Goal: Information Seeking & Learning: Learn about a topic

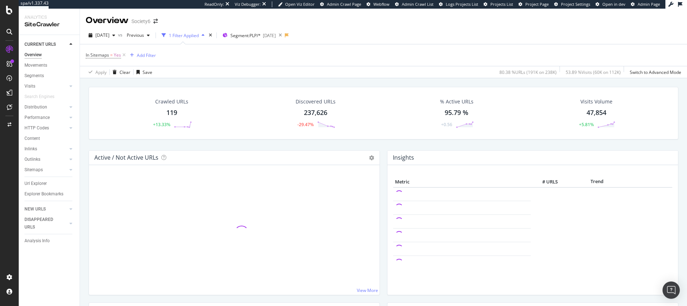
click at [199, 34] on div "1 Filter Applied" at bounding box center [184, 35] width 30 height 6
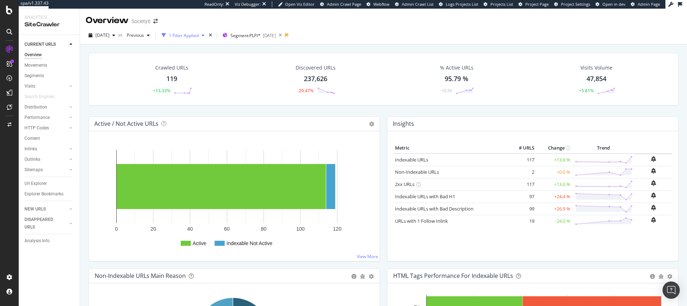
click at [205, 34] on icon "button" at bounding box center [203, 35] width 3 height 4
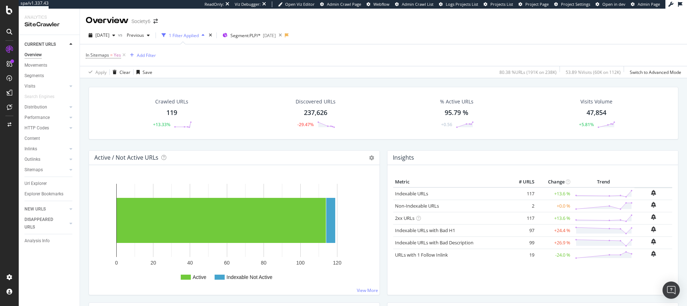
click at [199, 34] on div "1 Filter Applied" at bounding box center [184, 35] width 30 height 6
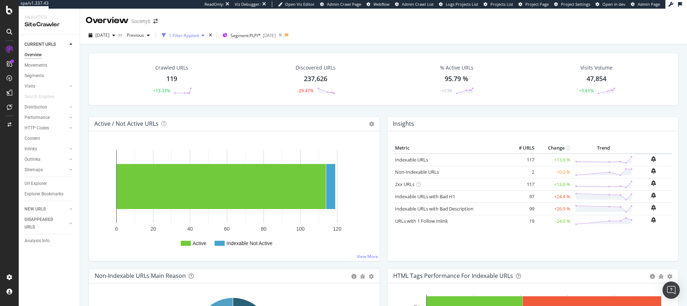
click at [199, 35] on div "1 Filter Applied" at bounding box center [184, 35] width 30 height 6
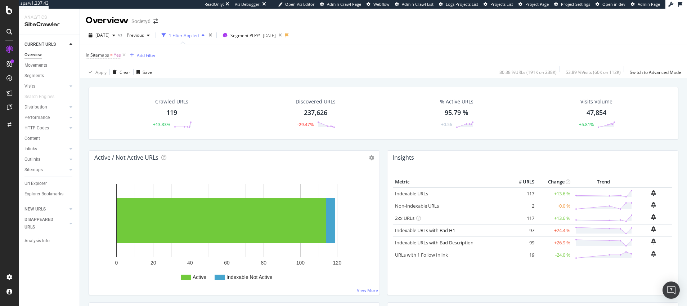
click at [199, 35] on div "1 Filter Applied" at bounding box center [184, 35] width 30 height 6
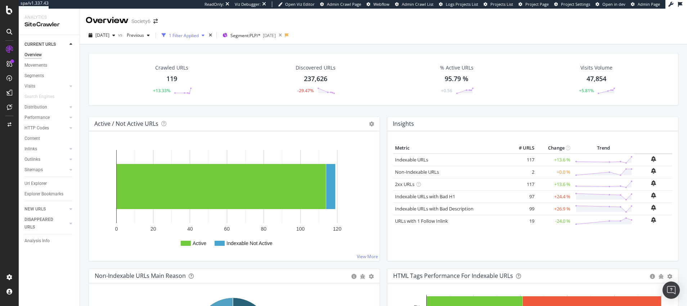
click at [199, 35] on div "1 Filter Applied" at bounding box center [184, 35] width 30 height 6
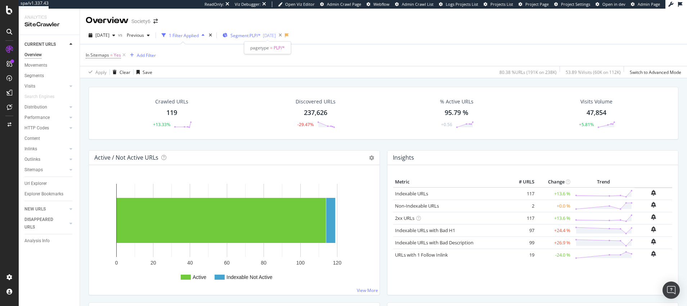
click at [254, 35] on span "Segment: PLP/*" at bounding box center [246, 35] width 30 height 6
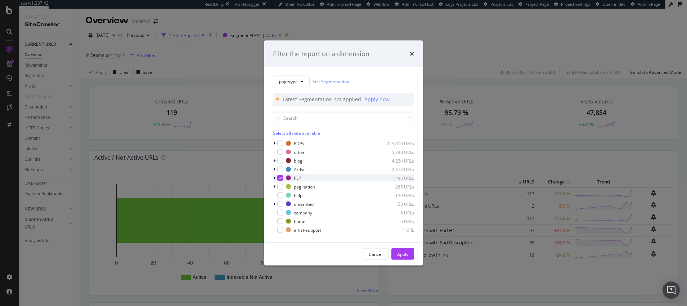
click at [280, 177] on icon "modal" at bounding box center [280, 178] width 3 height 4
click at [402, 253] on div "Apply" at bounding box center [402, 254] width 11 height 6
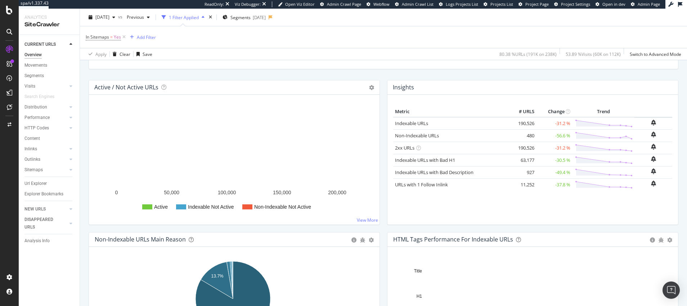
scroll to position [73, 0]
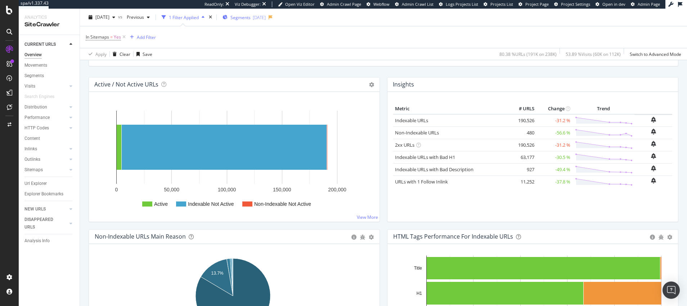
click at [251, 17] on span "Segments" at bounding box center [241, 17] width 20 height 6
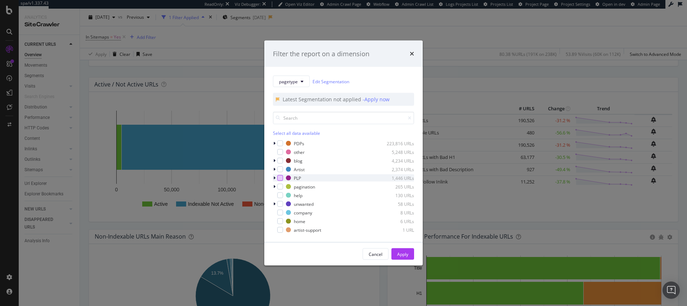
click at [280, 177] on div "modal" at bounding box center [280, 178] width 6 height 6
click at [401, 252] on div "Apply" at bounding box center [402, 254] width 11 height 6
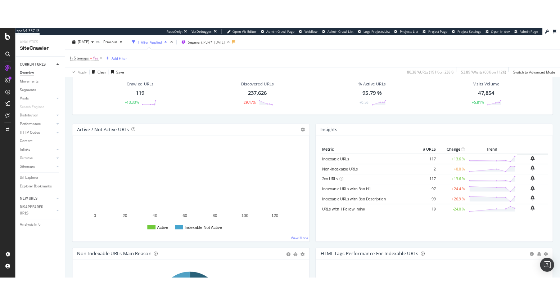
scroll to position [35, 0]
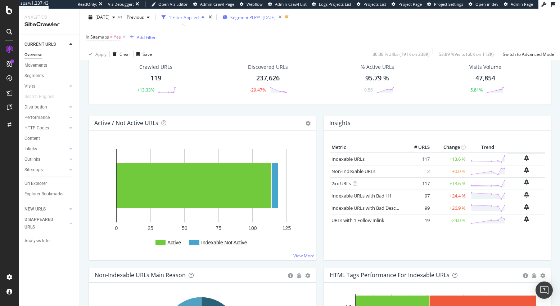
click at [256, 17] on span "Segment: PLP/*" at bounding box center [246, 17] width 30 height 6
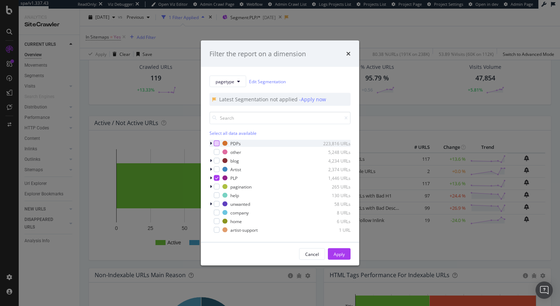
click at [218, 142] on div "modal" at bounding box center [217, 143] width 6 height 6
click at [217, 178] on icon "modal" at bounding box center [216, 178] width 3 height 4
click at [217, 177] on div "modal" at bounding box center [217, 178] width 6 height 6
click at [217, 143] on icon "modal" at bounding box center [216, 144] width 3 height 4
click at [339, 254] on div "Apply" at bounding box center [339, 254] width 11 height 6
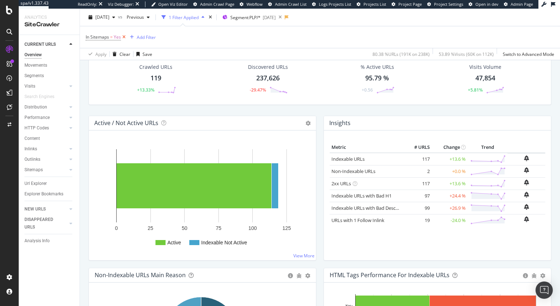
click at [125, 36] on icon at bounding box center [124, 36] width 6 height 7
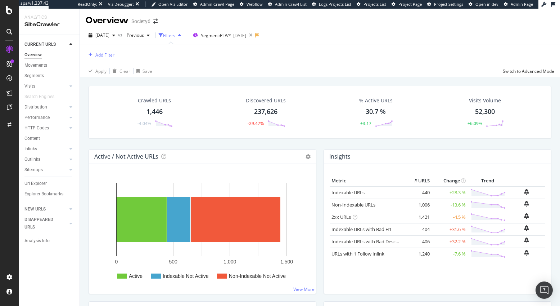
click at [102, 56] on div "Add Filter" at bounding box center [104, 55] width 19 height 6
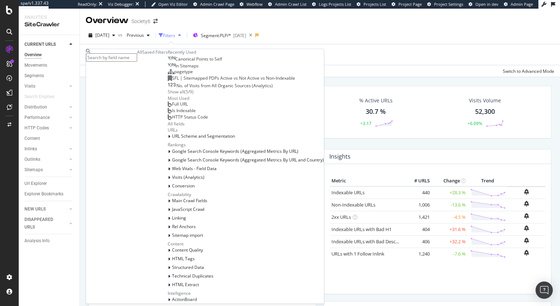
click at [175, 69] on span "In Sitemaps" at bounding box center [186, 66] width 23 height 6
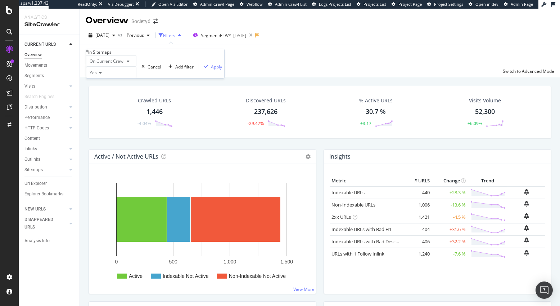
click at [211, 70] on div "Apply" at bounding box center [216, 67] width 11 height 6
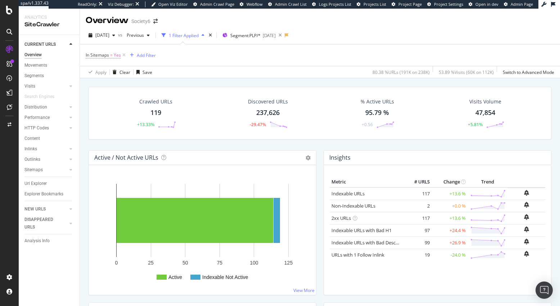
click at [105, 55] on span "In Sitemaps" at bounding box center [97, 55] width 23 height 6
click at [102, 74] on icon at bounding box center [99, 72] width 5 height 4
click at [94, 92] on span "No" at bounding box center [91, 89] width 6 height 6
click at [211, 69] on div "Apply" at bounding box center [216, 66] width 11 height 6
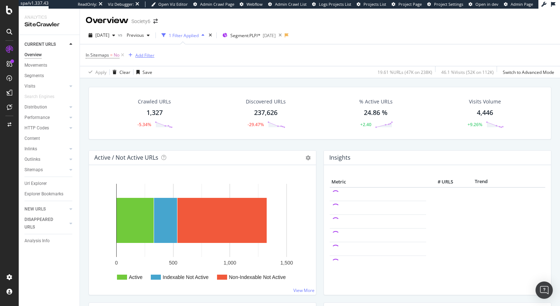
click at [147, 55] on div "Add Filter" at bounding box center [144, 55] width 19 height 6
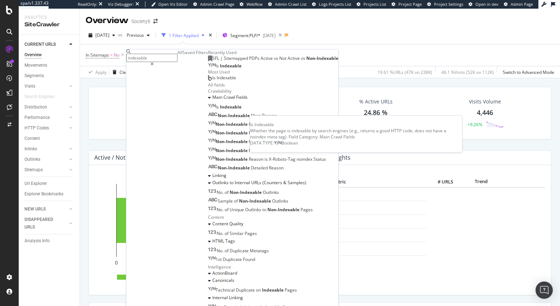
type input "indexable"
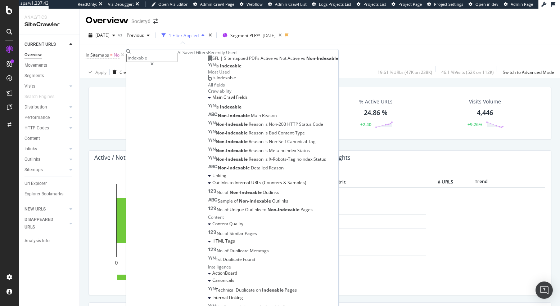
click at [220, 69] on span "Indexable" at bounding box center [231, 66] width 22 height 6
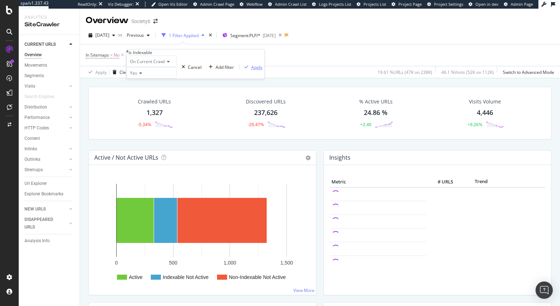
click at [251, 70] on div "Apply" at bounding box center [256, 67] width 11 height 6
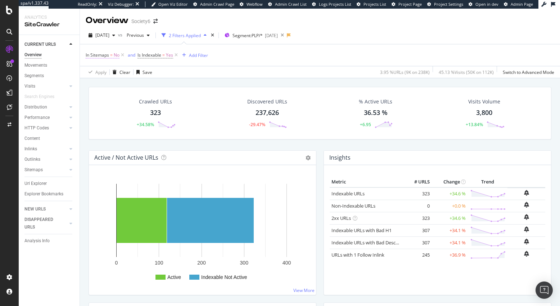
click at [116, 55] on span "No" at bounding box center [117, 55] width 6 height 10
click at [100, 74] on icon at bounding box center [97, 72] width 5 height 4
click at [95, 84] on span "Yes" at bounding box center [91, 81] width 7 height 6
click at [211, 69] on div "Apply" at bounding box center [216, 66] width 11 height 6
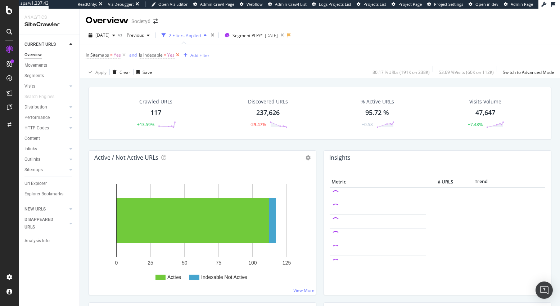
click at [178, 54] on icon at bounding box center [178, 55] width 6 height 7
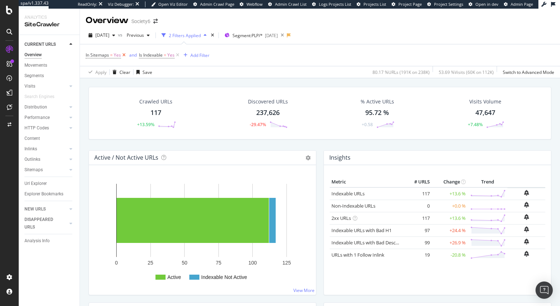
click at [124, 55] on icon at bounding box center [124, 55] width 6 height 7
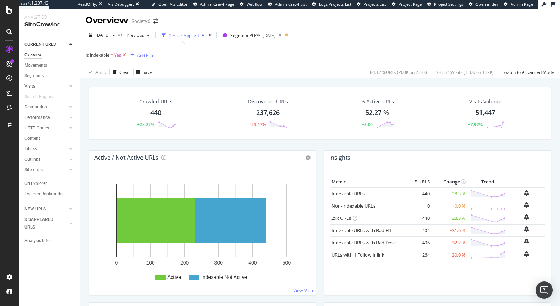
click at [125, 55] on icon at bounding box center [124, 55] width 6 height 7
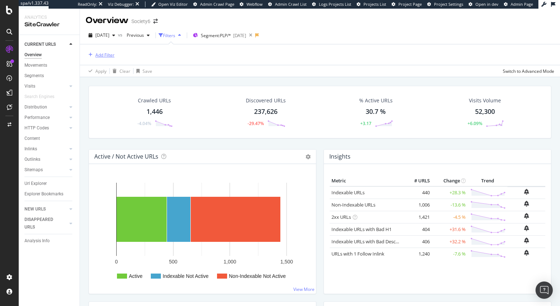
click at [106, 55] on div "Add Filter" at bounding box center [104, 55] width 19 height 6
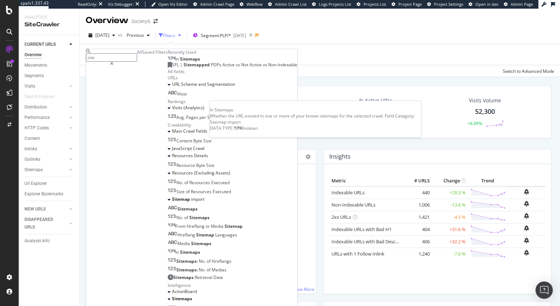
type input "site"
click at [180, 62] on span "Sitemaps" at bounding box center [190, 59] width 20 height 6
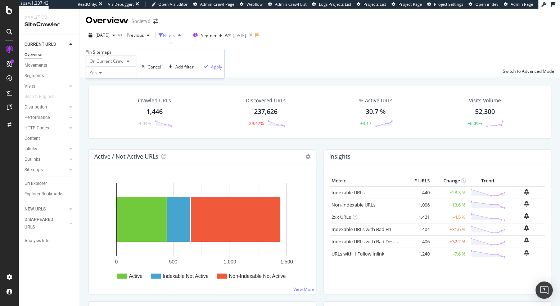
click at [211, 70] on div "Apply" at bounding box center [216, 67] width 11 height 6
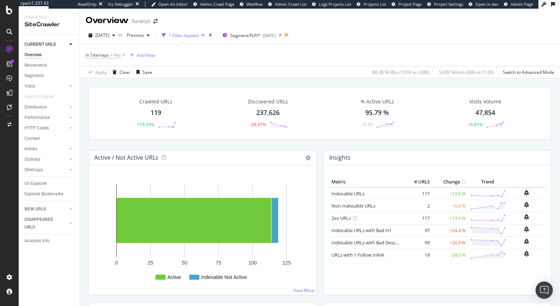
click at [115, 54] on span "Yes" at bounding box center [117, 55] width 7 height 10
click at [102, 74] on icon at bounding box center [99, 72] width 5 height 4
click at [94, 92] on span "No" at bounding box center [91, 89] width 6 height 6
click at [211, 69] on div "Apply" at bounding box center [216, 66] width 11 height 6
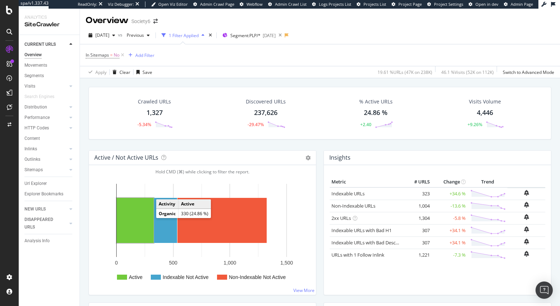
click at [138, 217] on rect "A chart." at bounding box center [135, 220] width 37 height 45
click at [138, 217] on div "Crawled URLs 1,327 -5.34% Discovered URLs 237,626 -29.47% % Active URLs 24.86 %…" at bounding box center [320, 226] width 481 height 297
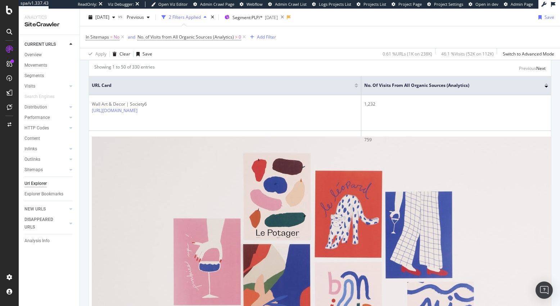
scroll to position [147, 0]
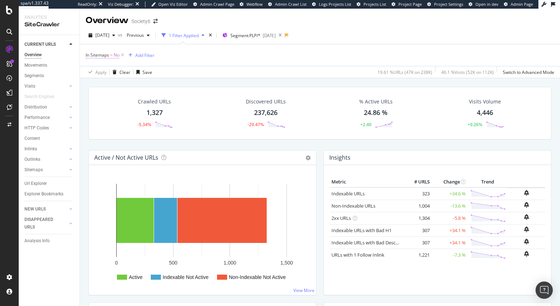
click at [100, 54] on span "In Sitemaps" at bounding box center [97, 55] width 23 height 6
click at [142, 68] on icon "button" at bounding box center [143, 66] width 3 height 4
click at [124, 54] on icon at bounding box center [123, 55] width 6 height 7
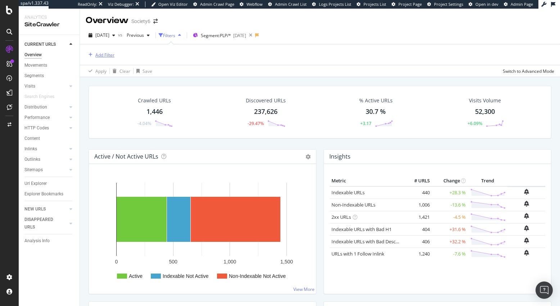
click at [109, 54] on div "Add Filter" at bounding box center [104, 55] width 19 height 6
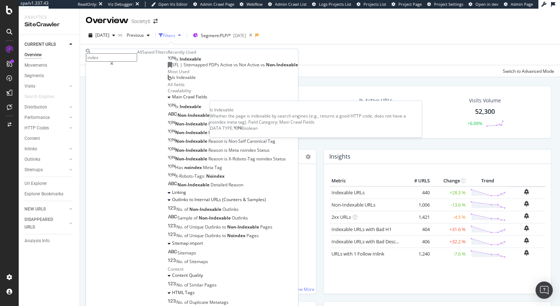
type input "index"
click at [180, 62] on span "Indexable" at bounding box center [191, 59] width 22 height 6
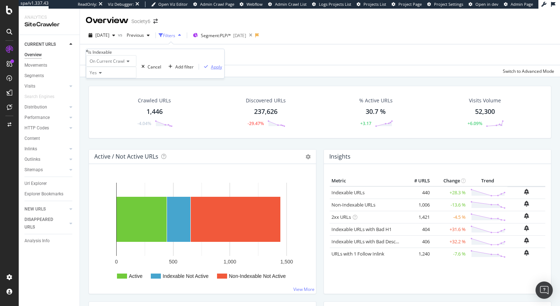
click at [211, 70] on div "Apply" at bounding box center [216, 67] width 11 height 6
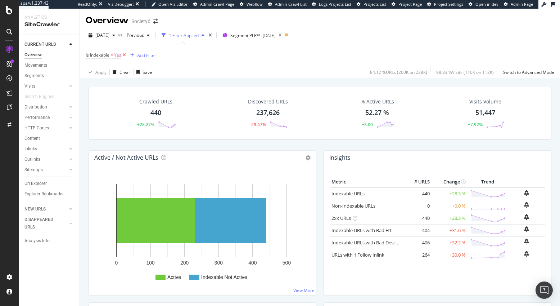
click at [125, 54] on icon at bounding box center [124, 55] width 6 height 7
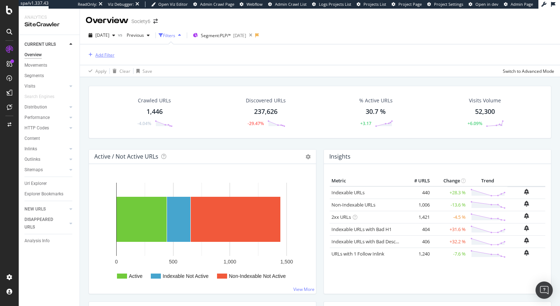
click at [106, 55] on div "Add Filter" at bounding box center [104, 55] width 19 height 6
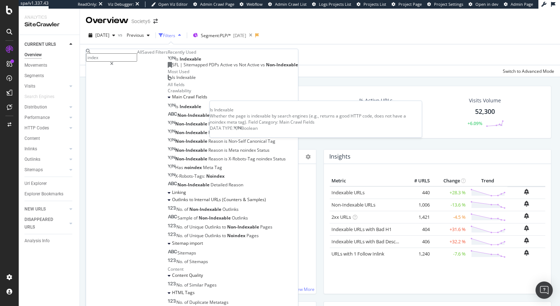
click at [180, 62] on span "Indexable" at bounding box center [191, 59] width 22 height 6
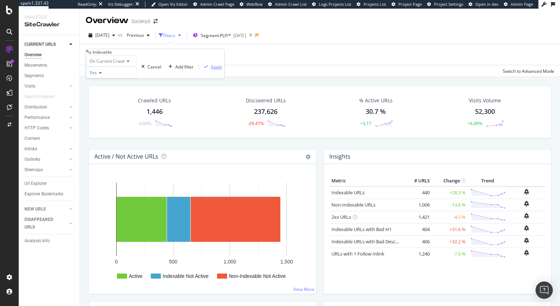
click at [211, 70] on div "Apply" at bounding box center [216, 67] width 11 height 6
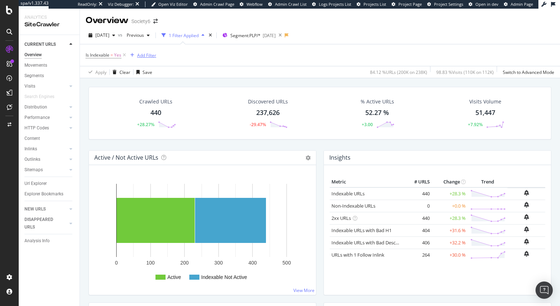
click at [142, 55] on div "Add Filter" at bounding box center [146, 55] width 19 height 6
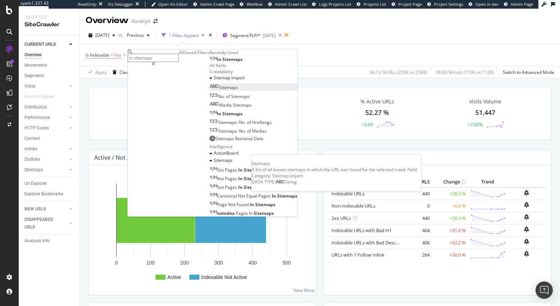
type input "in sitemaps"
click at [219, 90] on span "Sitemaps" at bounding box center [228, 87] width 19 height 6
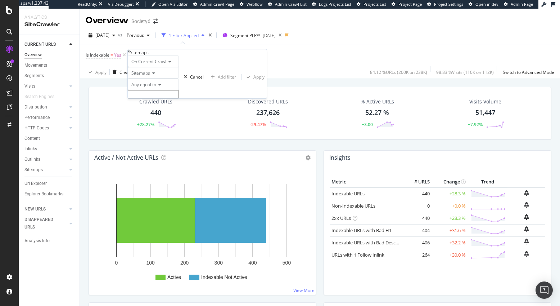
click at [190, 80] on div "Cancel" at bounding box center [197, 77] width 14 height 6
click at [142, 55] on div "Add Filter" at bounding box center [146, 55] width 19 height 6
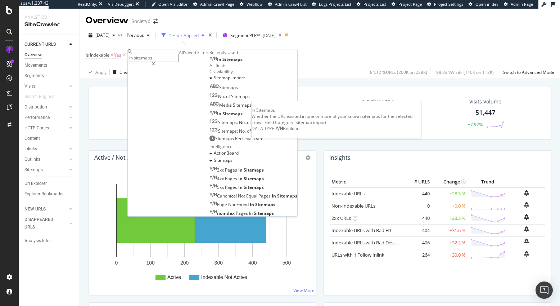
click at [223, 62] on span "Sitemaps" at bounding box center [233, 59] width 20 height 6
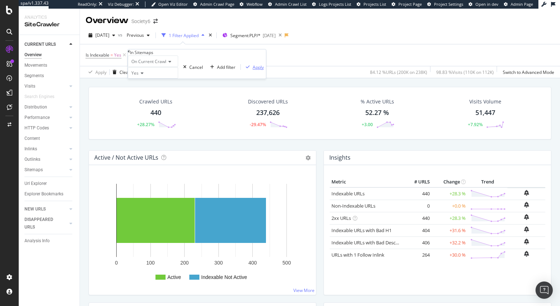
click at [253, 70] on div "Apply" at bounding box center [258, 67] width 11 height 6
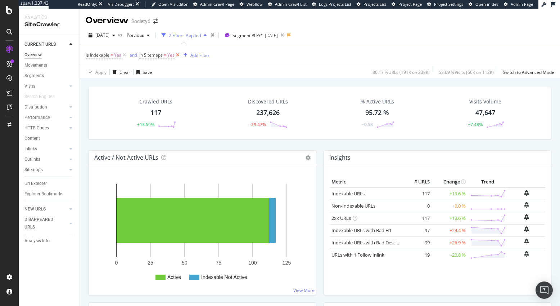
click at [178, 55] on icon at bounding box center [178, 55] width 6 height 7
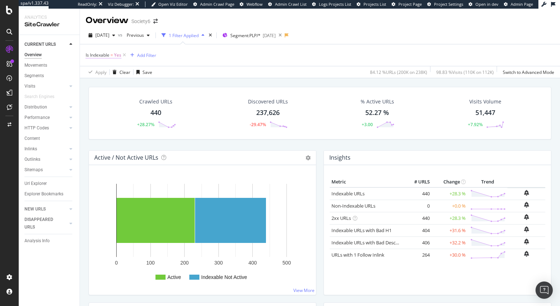
click at [119, 55] on span "Yes" at bounding box center [117, 55] width 7 height 10
click at [102, 74] on icon at bounding box center [99, 72] width 5 height 4
click at [94, 92] on span "No" at bounding box center [91, 89] width 6 height 6
click at [211, 69] on div "Apply" at bounding box center [216, 66] width 11 height 6
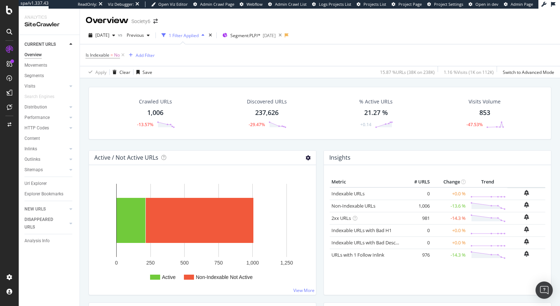
click at [306, 156] on icon at bounding box center [308, 157] width 5 height 5
click at [164, 156] on icon at bounding box center [163, 157] width 5 height 5
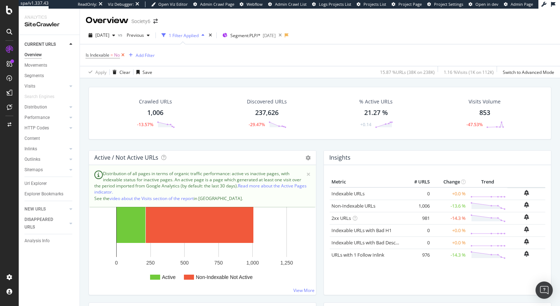
click at [124, 55] on icon at bounding box center [123, 55] width 6 height 7
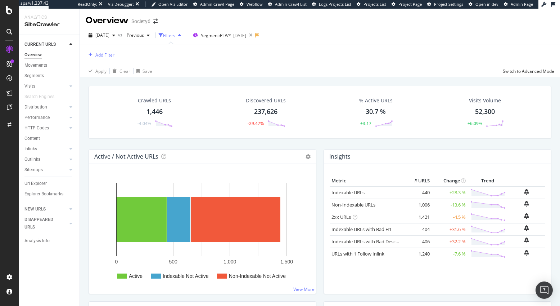
click at [112, 55] on div "Add Filter" at bounding box center [104, 55] width 19 height 6
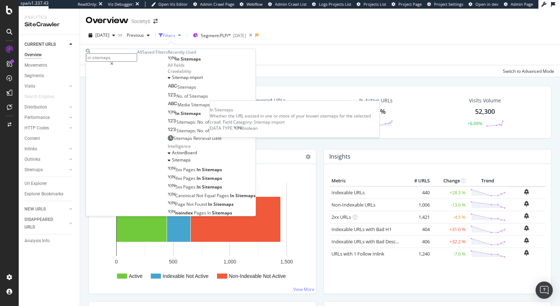
click at [181, 62] on span "Sitemaps" at bounding box center [191, 59] width 20 height 6
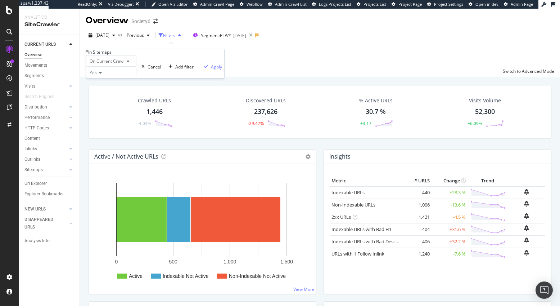
click at [211, 70] on div "Apply" at bounding box center [216, 67] width 11 height 6
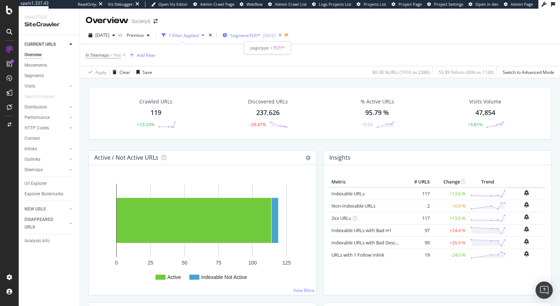
click at [249, 36] on span "Segment: PLP/*" at bounding box center [246, 35] width 30 height 6
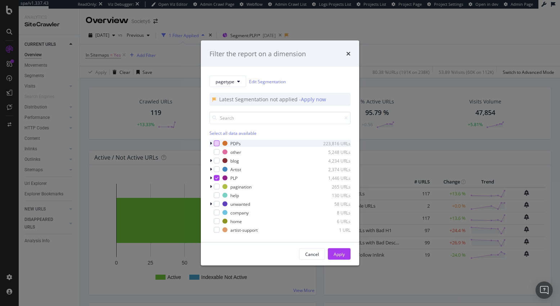
click at [216, 142] on div "modal" at bounding box center [217, 143] width 6 height 6
click at [216, 177] on icon "modal" at bounding box center [216, 178] width 3 height 4
click at [338, 253] on div "Apply" at bounding box center [339, 254] width 11 height 6
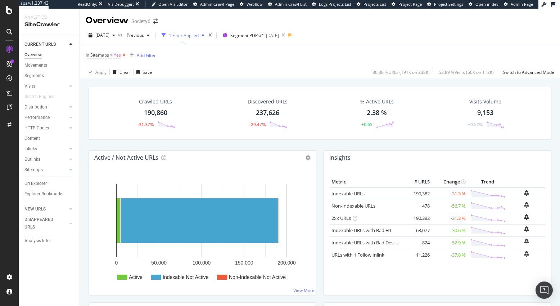
click at [124, 54] on icon at bounding box center [124, 55] width 6 height 7
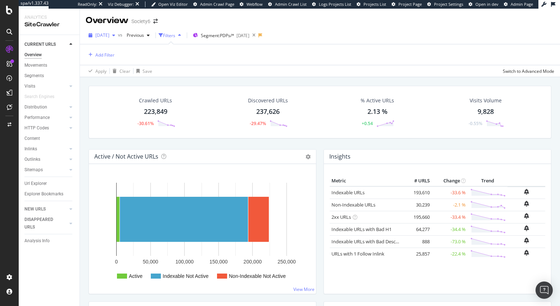
click at [110, 36] on span "[DATE]" at bounding box center [102, 35] width 14 height 6
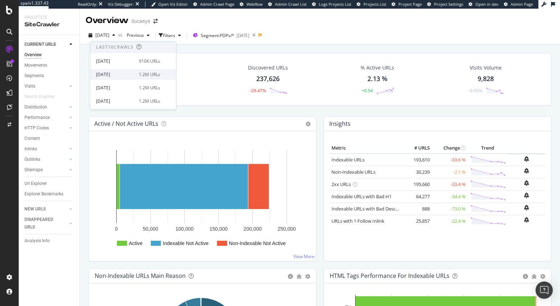
click at [112, 75] on div "[DATE]" at bounding box center [115, 74] width 39 height 6
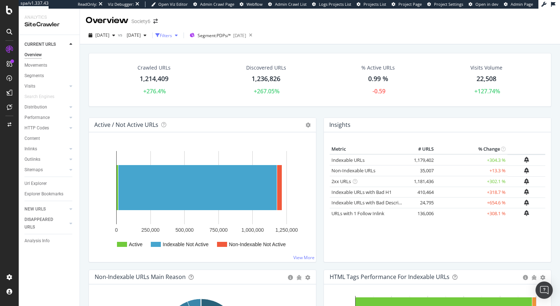
click at [172, 35] on div "Filters" at bounding box center [166, 35] width 12 height 6
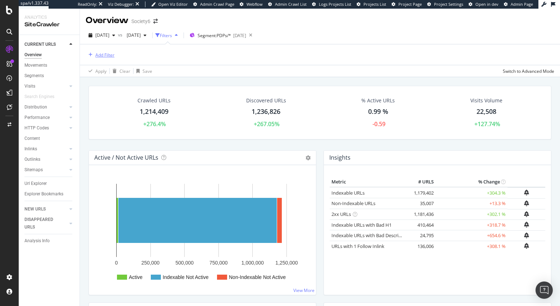
click at [104, 55] on div "Add Filter" at bounding box center [104, 55] width 19 height 6
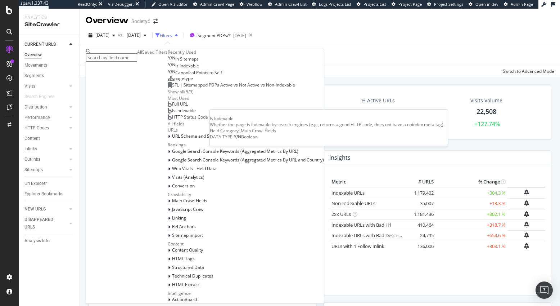
click at [175, 69] on span "Is Indexable" at bounding box center [187, 66] width 24 height 6
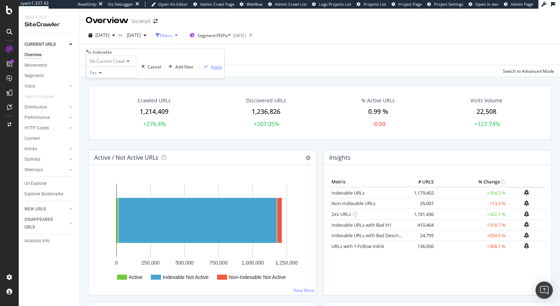
click at [211, 70] on div "Apply" at bounding box center [216, 67] width 11 height 6
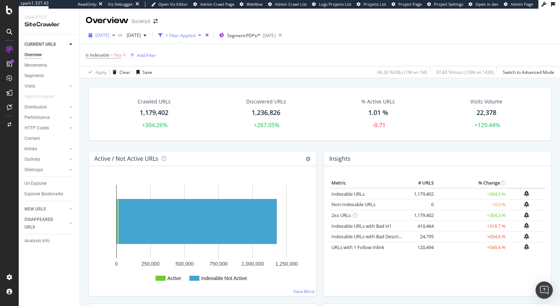
click at [110, 35] on span "[DATE]" at bounding box center [102, 35] width 14 height 6
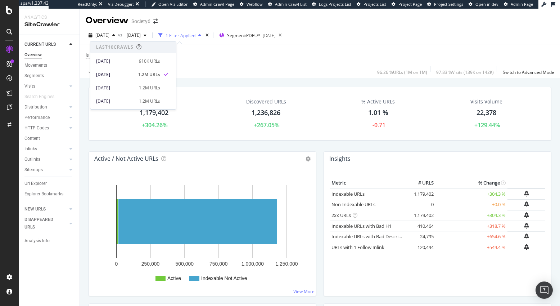
click at [84, 144] on div "Crawled URLs 1,179,402 +304.26% Discovered URLs 1,236,826 +267.05% % Active URL…" at bounding box center [320, 226] width 481 height 297
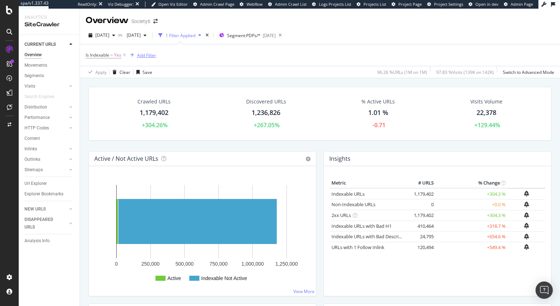
click at [143, 55] on div "Add Filter" at bounding box center [146, 55] width 19 height 6
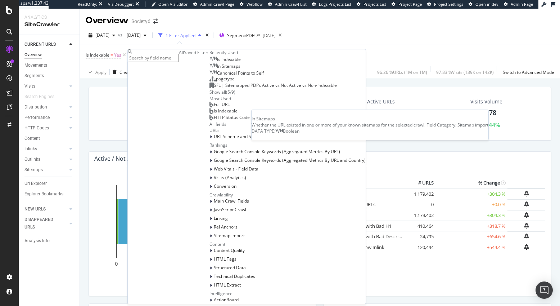
click at [217, 69] on span "In Sitemaps" at bounding box center [228, 66] width 23 height 6
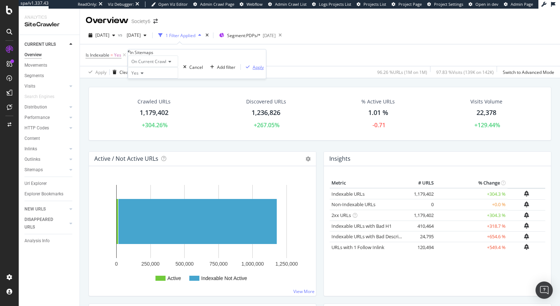
click at [253, 70] on div "Apply" at bounding box center [258, 67] width 11 height 6
click at [179, 55] on icon at bounding box center [178, 55] width 6 height 7
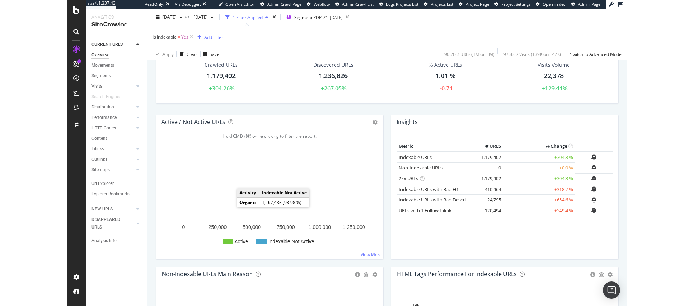
scroll to position [40, 0]
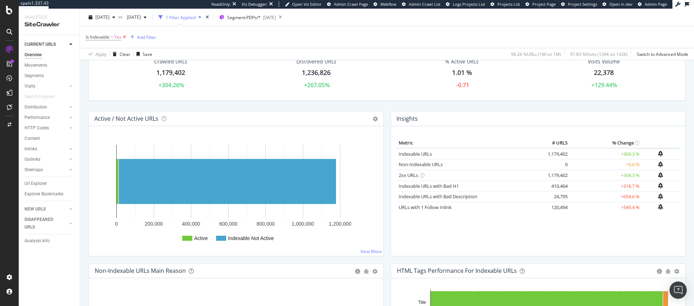
click at [125, 37] on icon at bounding box center [124, 36] width 6 height 7
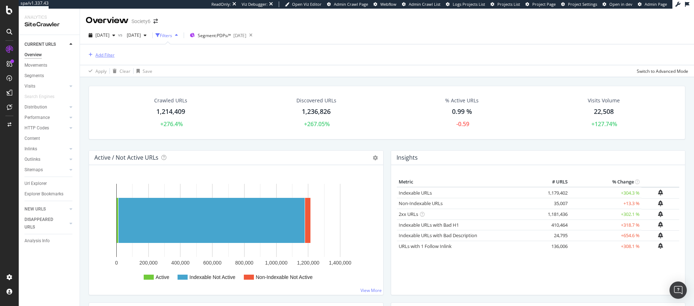
click at [108, 54] on div "Add Filter" at bounding box center [104, 55] width 19 height 6
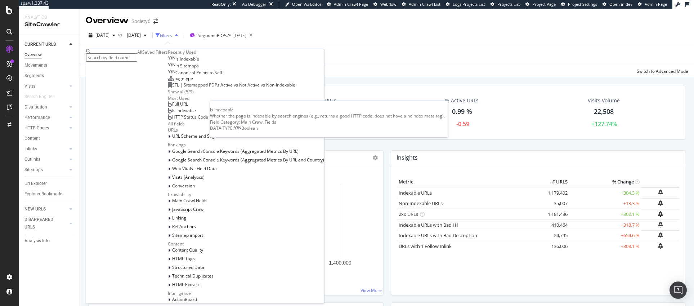
click at [175, 62] on span "Is Indexable" at bounding box center [187, 59] width 24 height 6
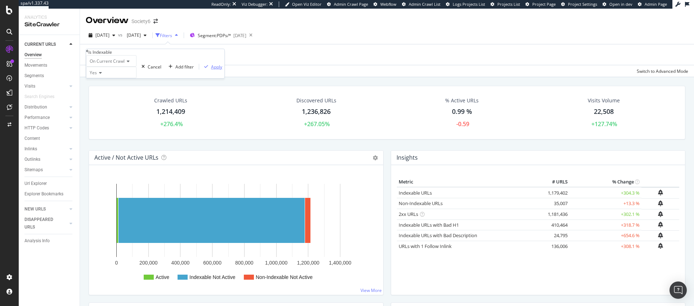
click at [211, 70] on div "Apply" at bounding box center [216, 67] width 11 height 6
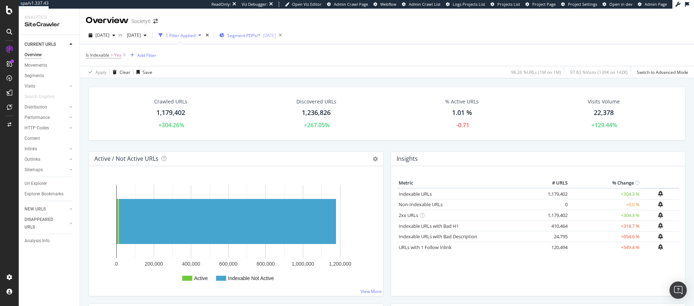
click at [261, 35] on span "Segment: PDPs/*" at bounding box center [243, 35] width 33 height 6
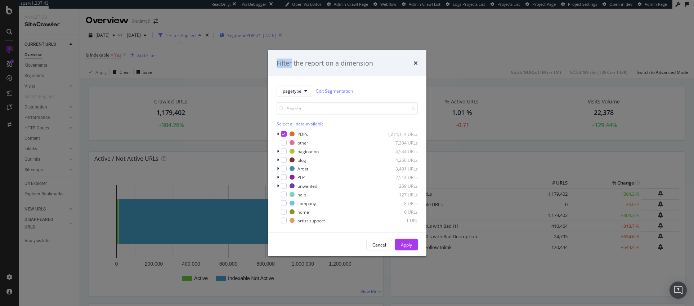
click at [267, 35] on div "Filter the report on a dimension pagetype Edit Segmentation Select all data ava…" at bounding box center [347, 153] width 694 height 306
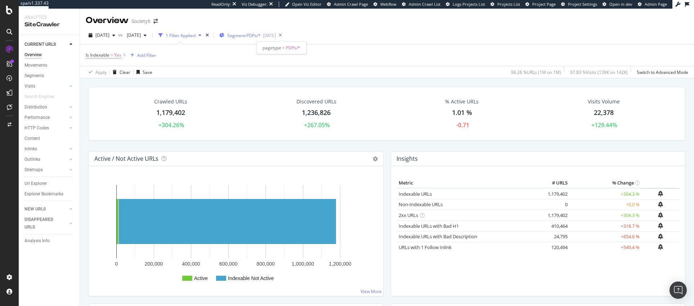
click at [261, 35] on span "Segment: PDPs/*" at bounding box center [243, 35] width 33 height 6
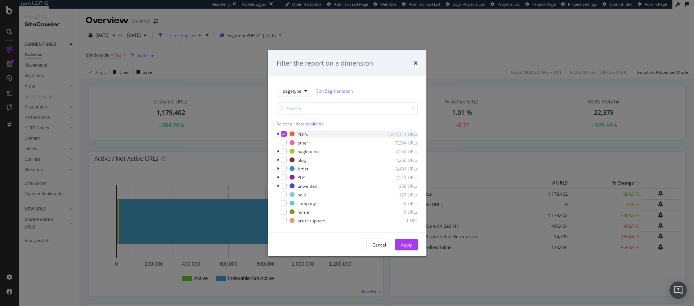
click at [283, 132] on icon "modal" at bounding box center [283, 134] width 3 height 4
click at [285, 177] on div "modal" at bounding box center [284, 177] width 6 height 6
click at [406, 244] on div "Apply" at bounding box center [406, 244] width 11 height 6
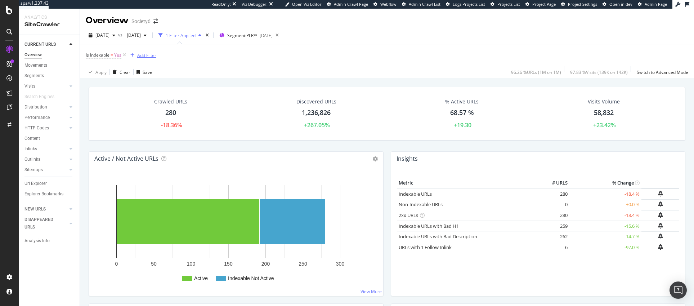
click at [142, 54] on div "Add Filter" at bounding box center [146, 55] width 19 height 6
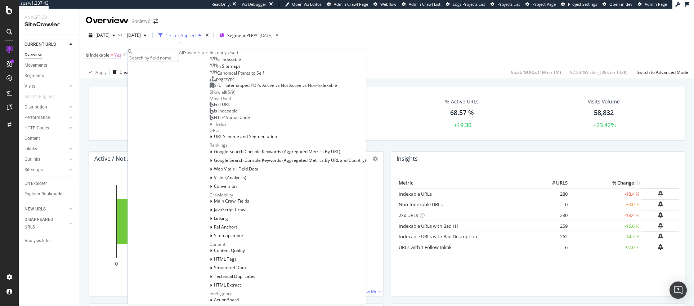
click at [217, 69] on span "In Sitemaps" at bounding box center [228, 66] width 23 height 6
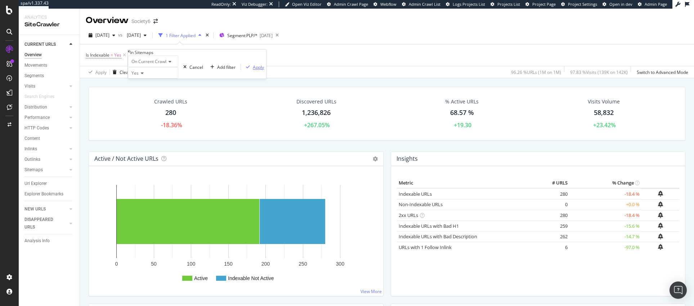
click at [253, 70] on div "Apply" at bounding box center [258, 67] width 11 height 6
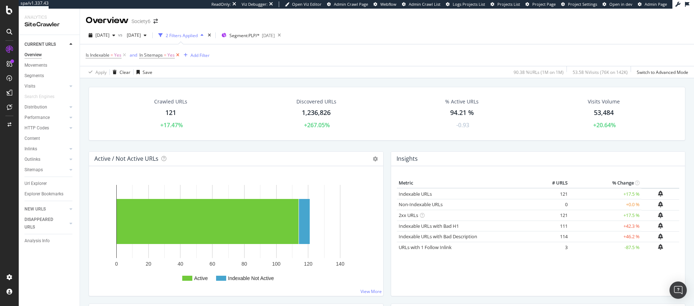
click at [178, 54] on icon at bounding box center [178, 55] width 6 height 7
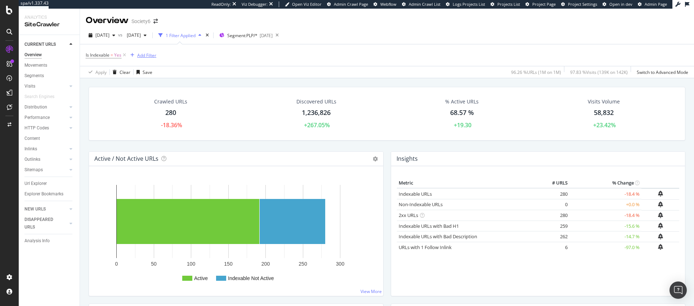
click at [144, 54] on div "Add Filter" at bounding box center [146, 55] width 19 height 6
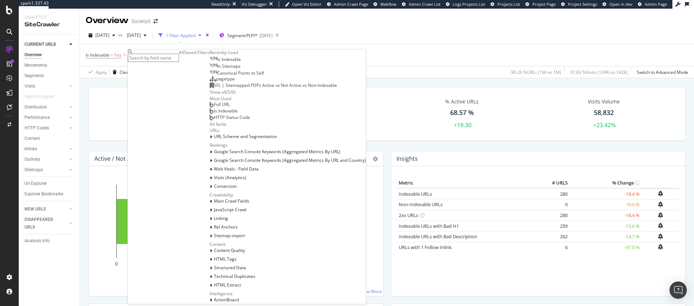
click at [217, 69] on span "In Sitemaps" at bounding box center [228, 66] width 23 height 6
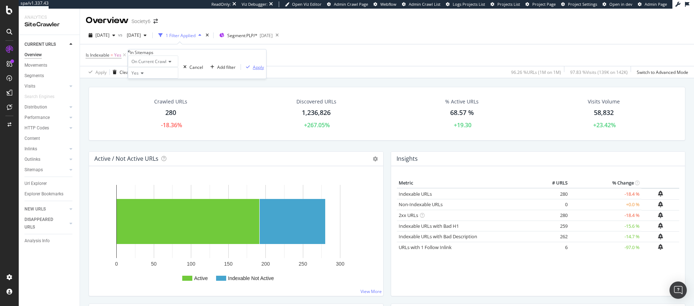
click at [253, 70] on div "Apply" at bounding box center [258, 67] width 11 height 6
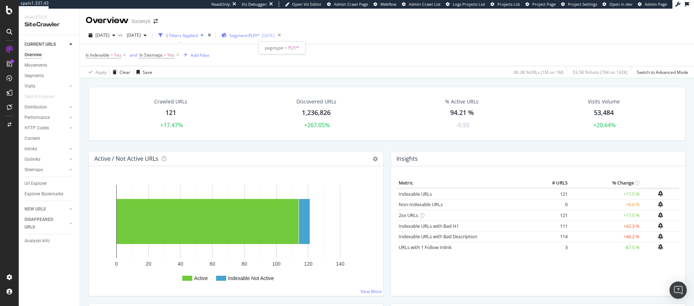
click at [260, 35] on span "Segment: PLP/*" at bounding box center [244, 35] width 30 height 6
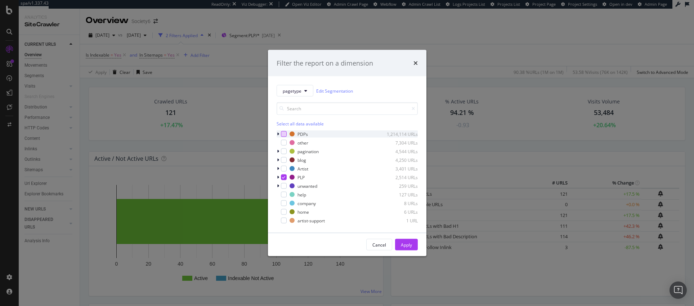
click at [282, 134] on div "modal" at bounding box center [284, 134] width 6 height 6
click at [281, 178] on div "modal" at bounding box center [284, 177] width 6 height 6
click at [407, 243] on div "Apply" at bounding box center [406, 244] width 11 height 6
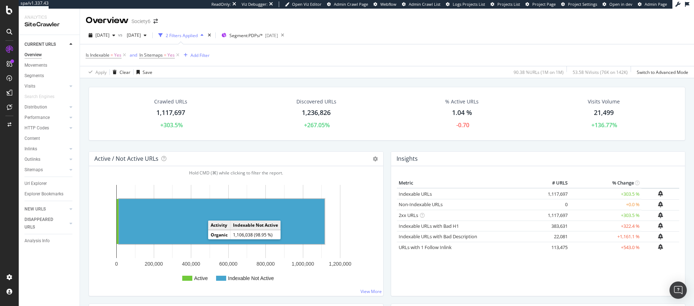
click at [201, 230] on rect "A chart." at bounding box center [222, 221] width 206 height 45
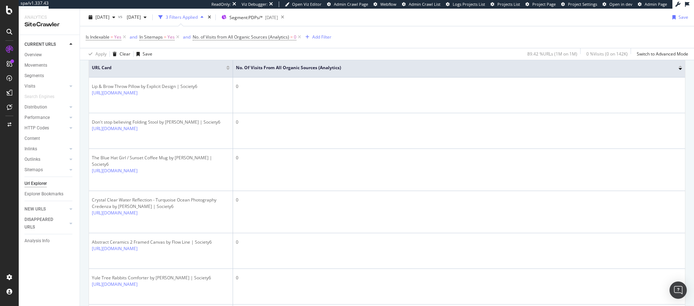
scroll to position [161, 0]
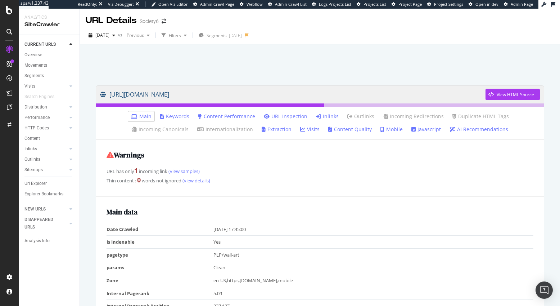
click at [192, 94] on link "[URL][DOMAIN_NAME]" at bounding box center [293, 94] width 386 height 18
